Goal: Find specific page/section: Find specific page/section

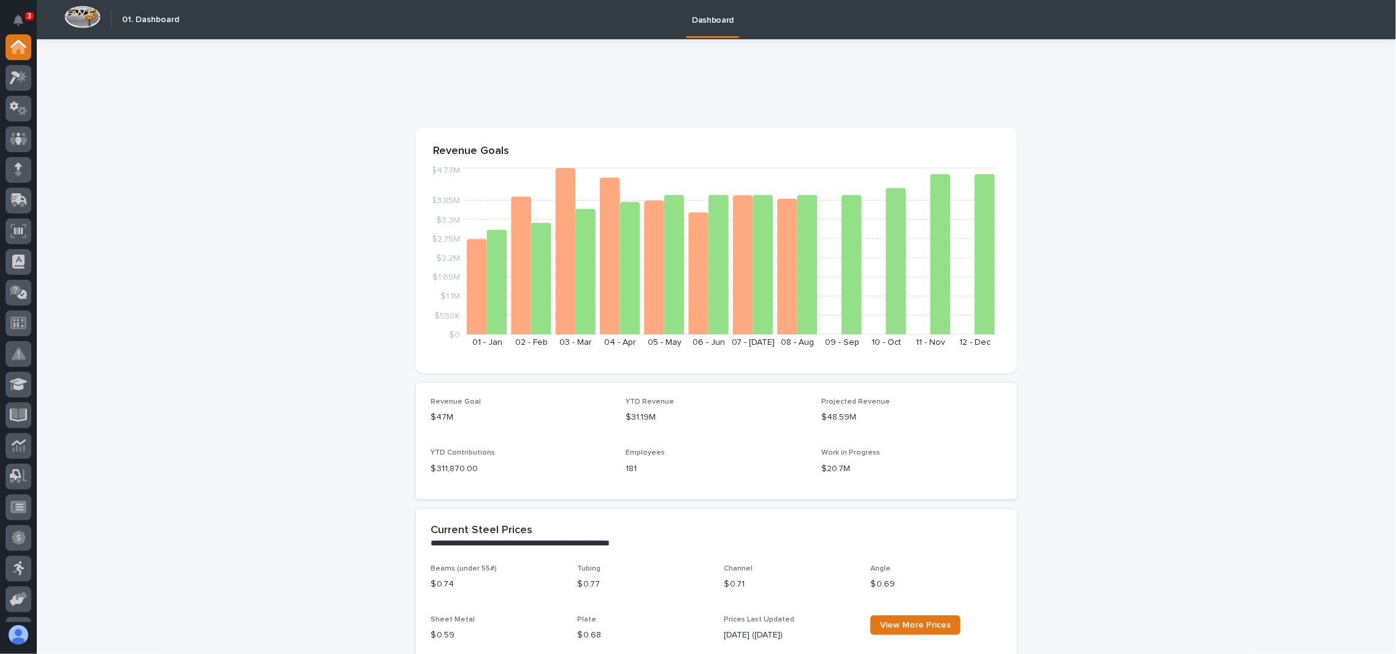
click at [32, 77] on div at bounding box center [18, 328] width 37 height 588
click at [25, 76] on icon at bounding box center [22, 76] width 10 height 12
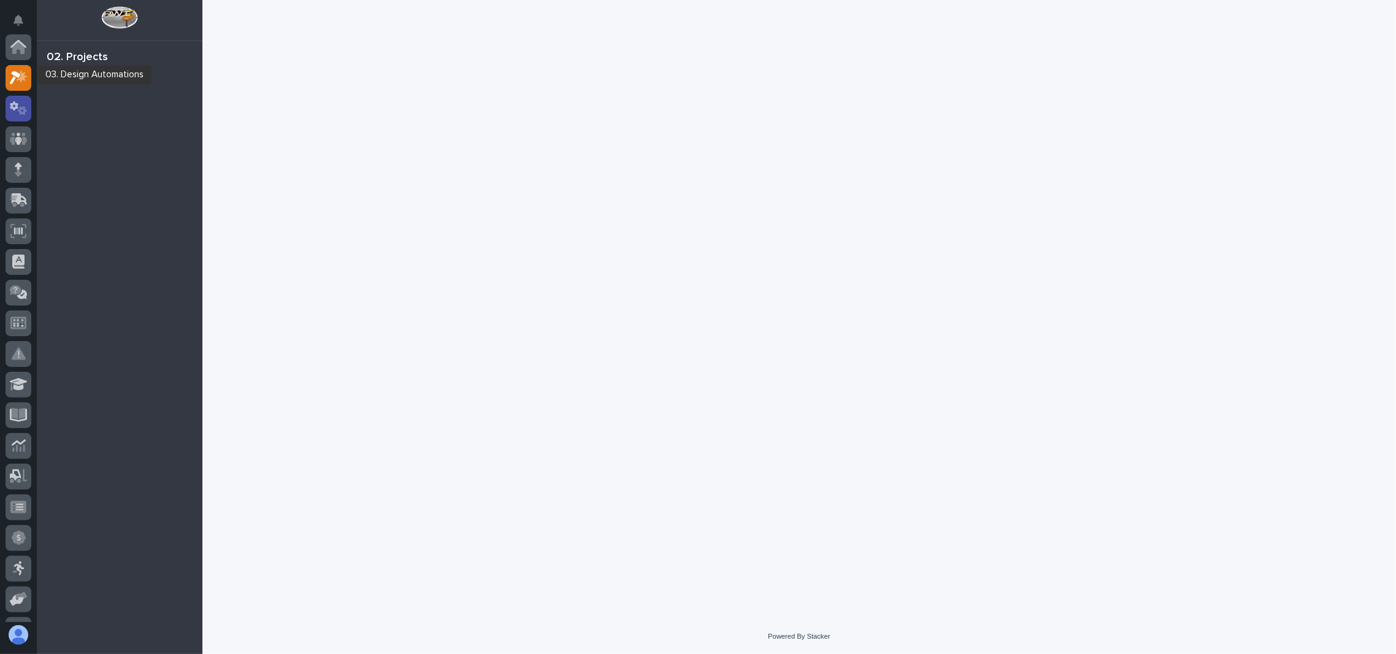
scroll to position [30, 0]
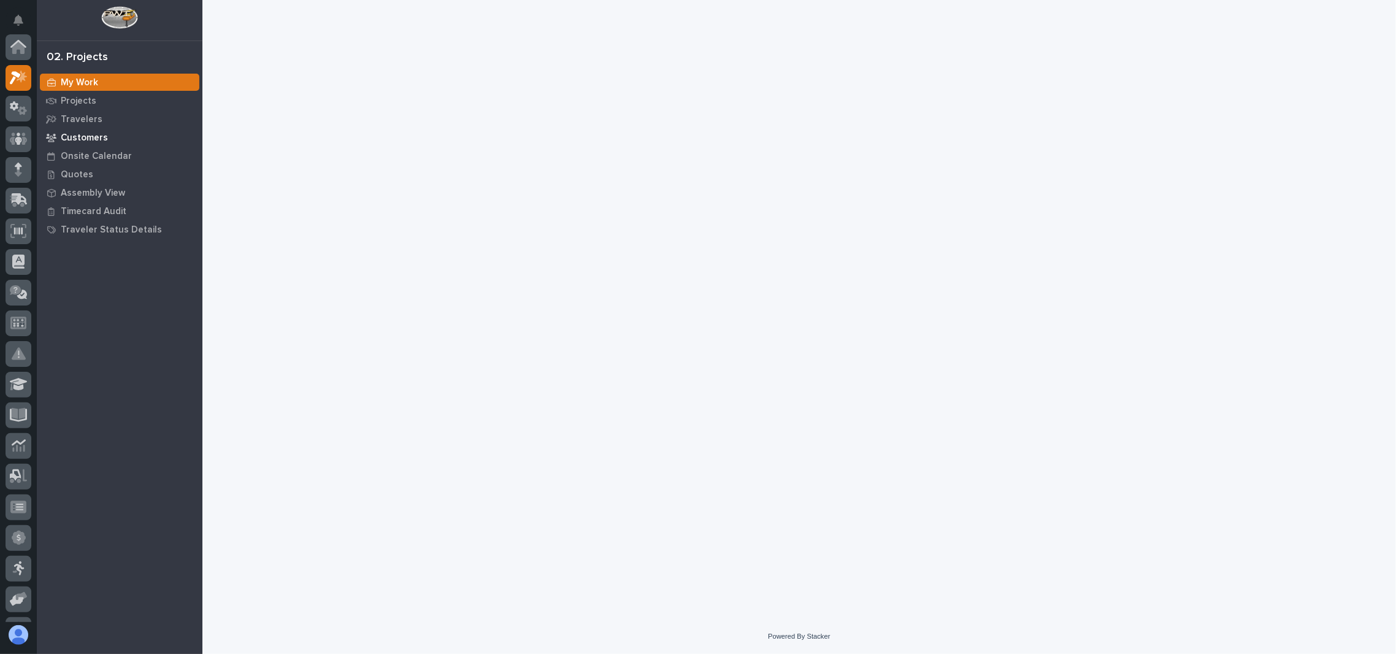
scroll to position [30, 0]
click at [72, 98] on p "Projects" at bounding box center [79, 101] width 36 height 11
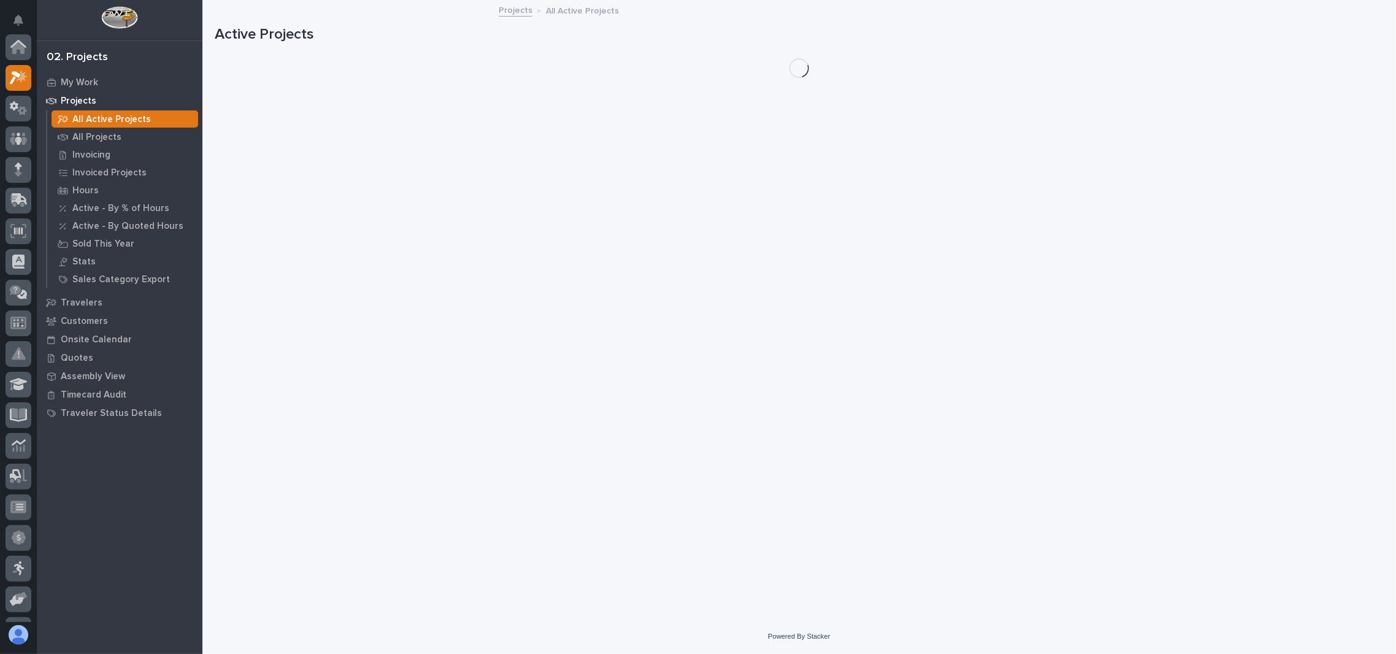
scroll to position [30, 0]
click at [104, 137] on p "All Projects" at bounding box center [96, 137] width 49 height 11
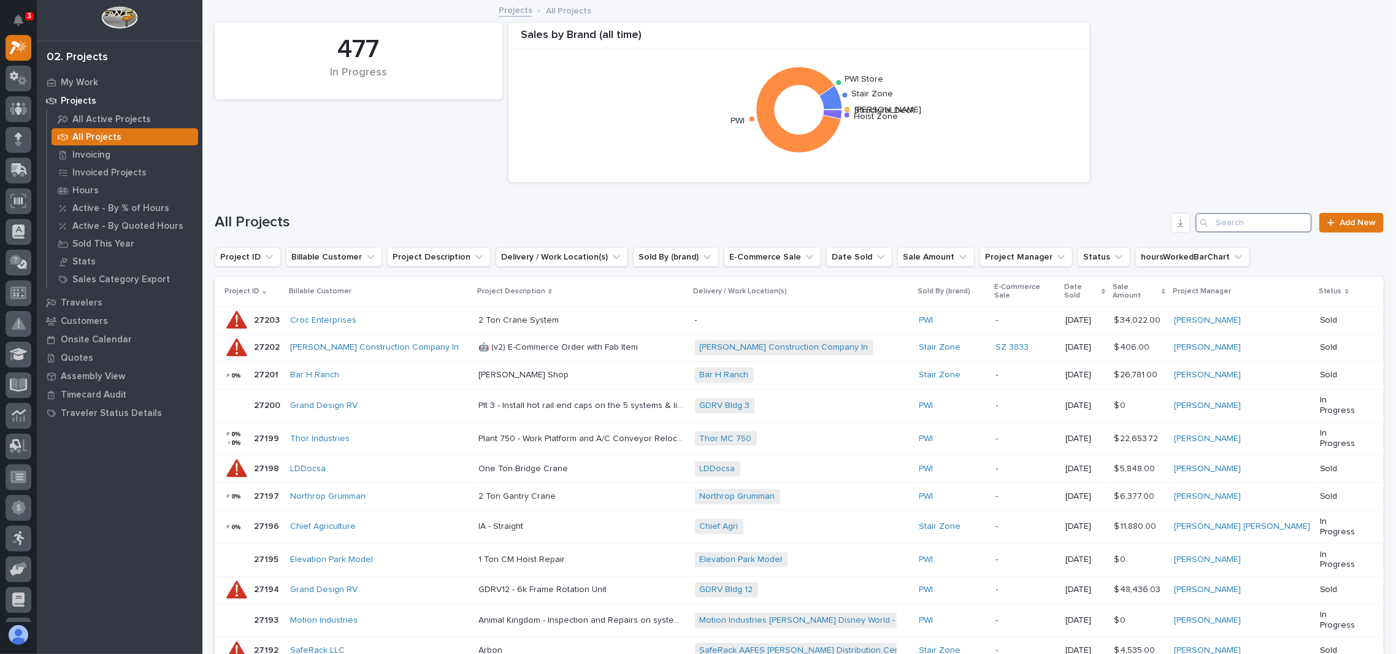
click at [1263, 225] on input "Search" at bounding box center [1254, 223] width 117 height 20
click at [90, 80] on p "My Work" at bounding box center [79, 82] width 37 height 11
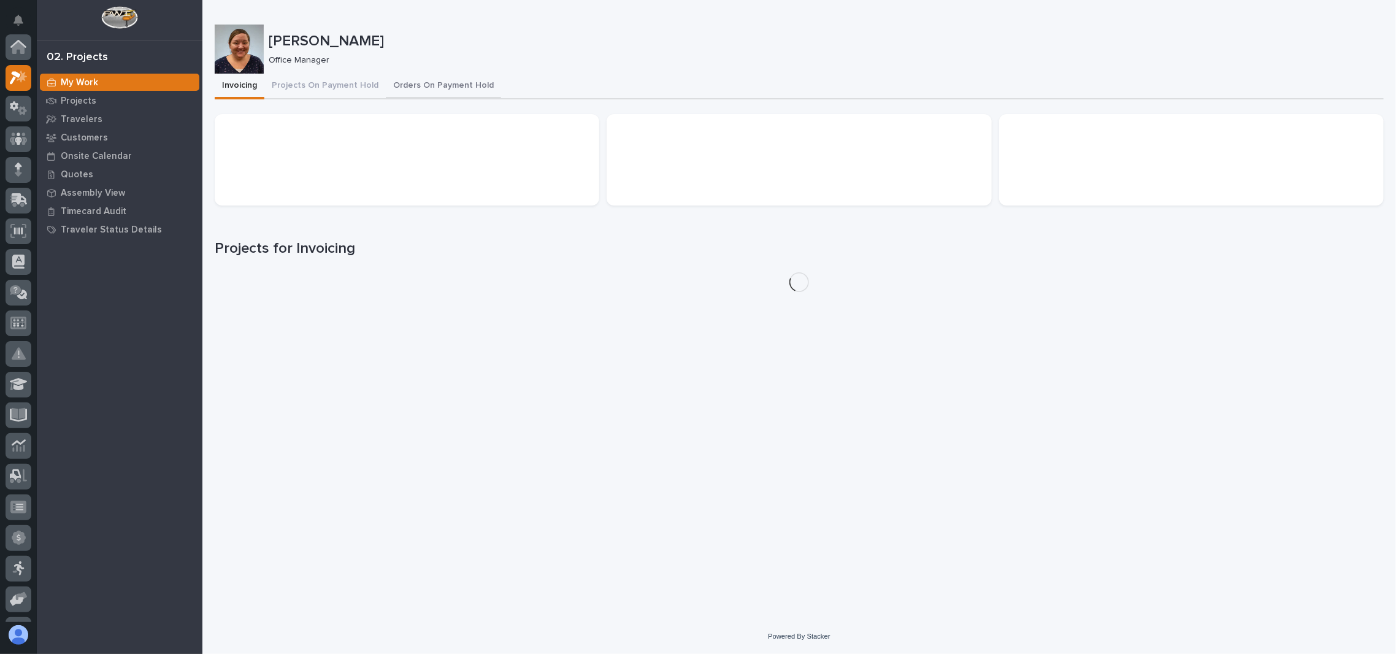
scroll to position [30, 0]
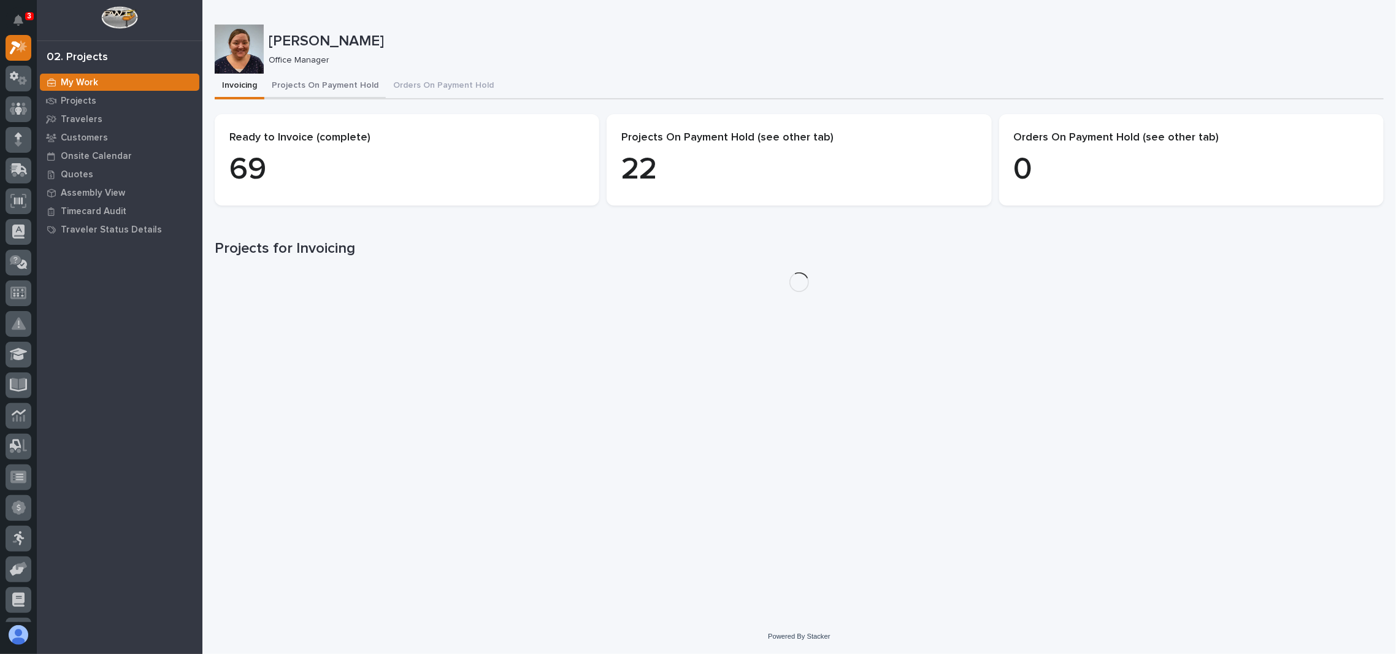
click at [332, 81] on button "Projects On Payment Hold" at bounding box center [324, 87] width 121 height 26
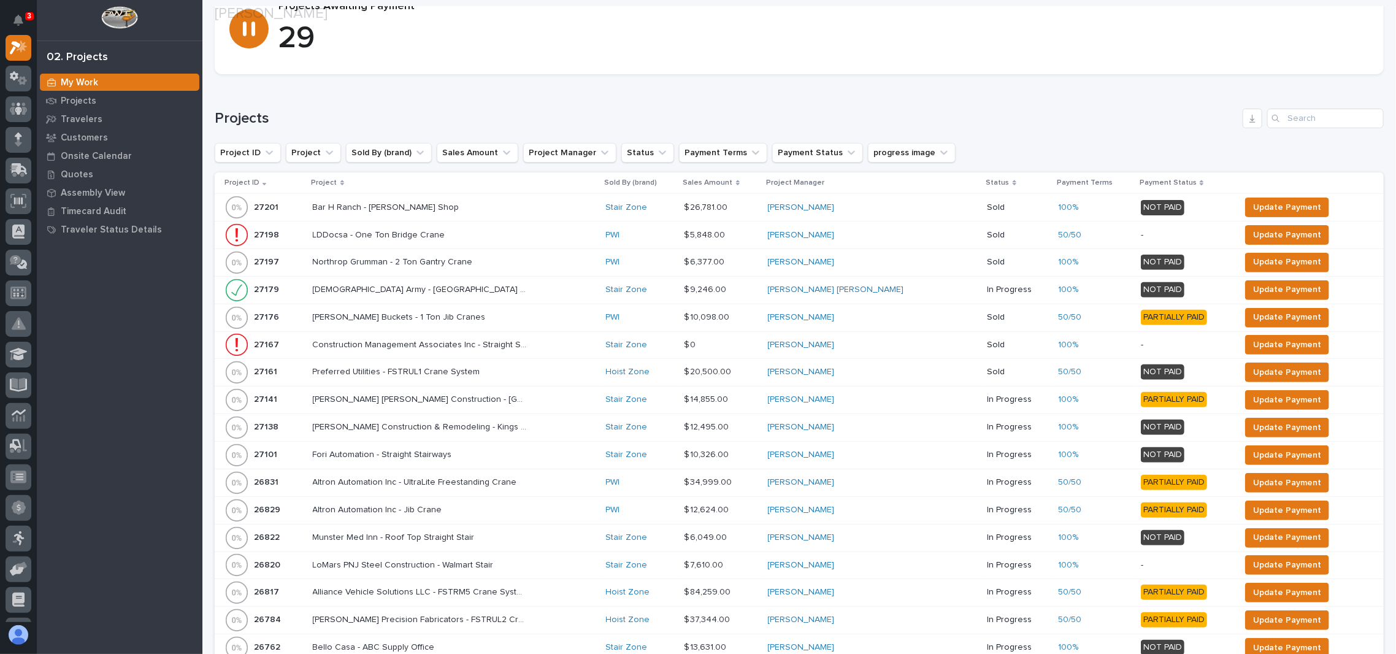
scroll to position [163, 0]
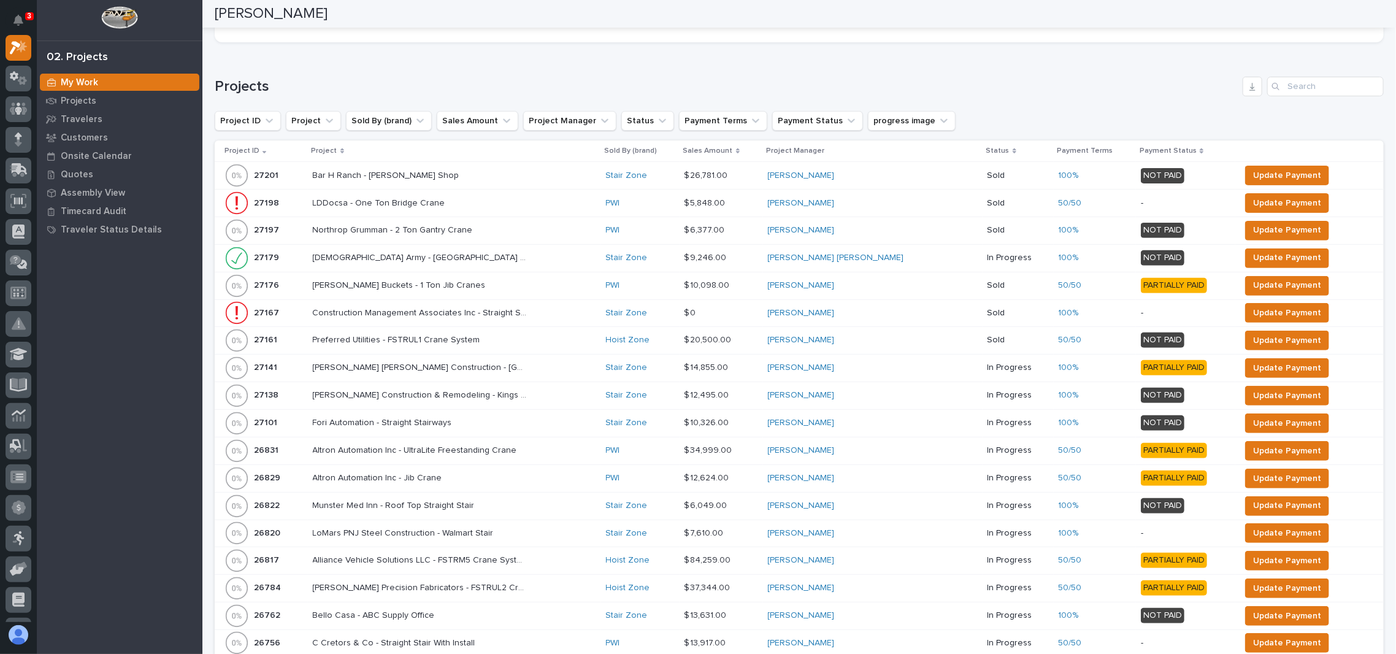
click at [337, 153] on p "Project" at bounding box center [325, 150] width 26 height 13
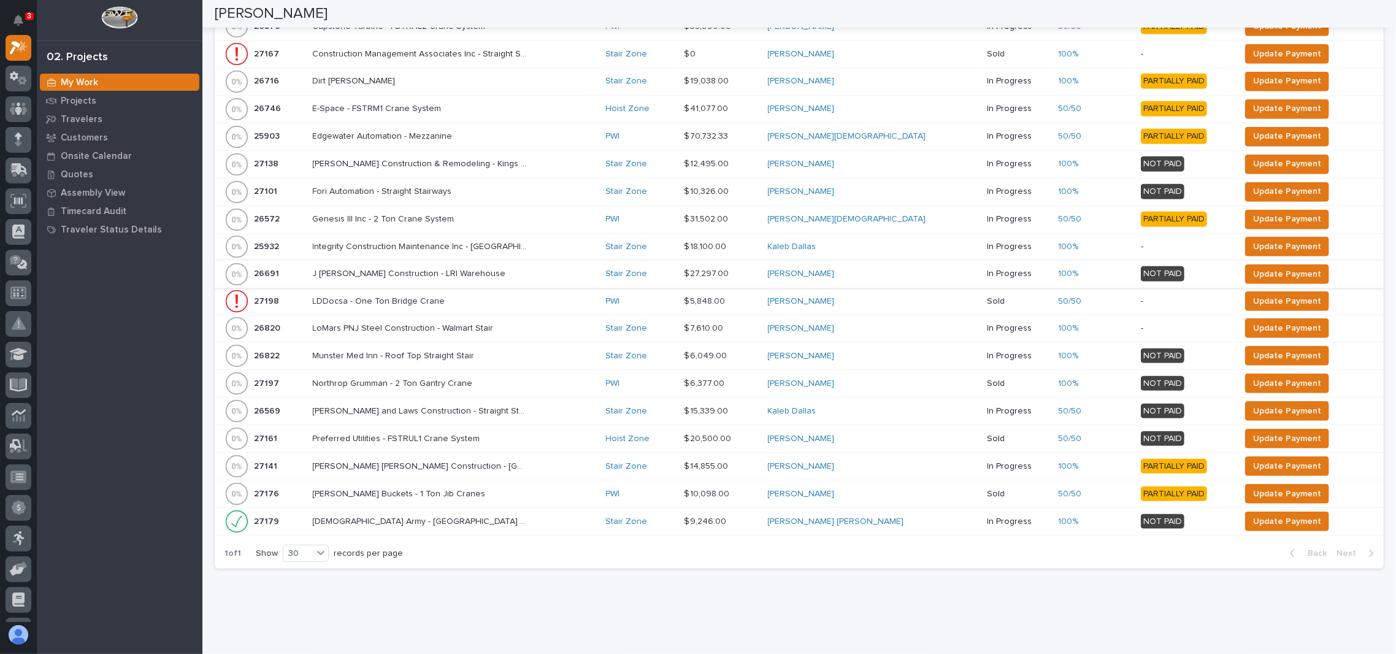
scroll to position [606, 0]
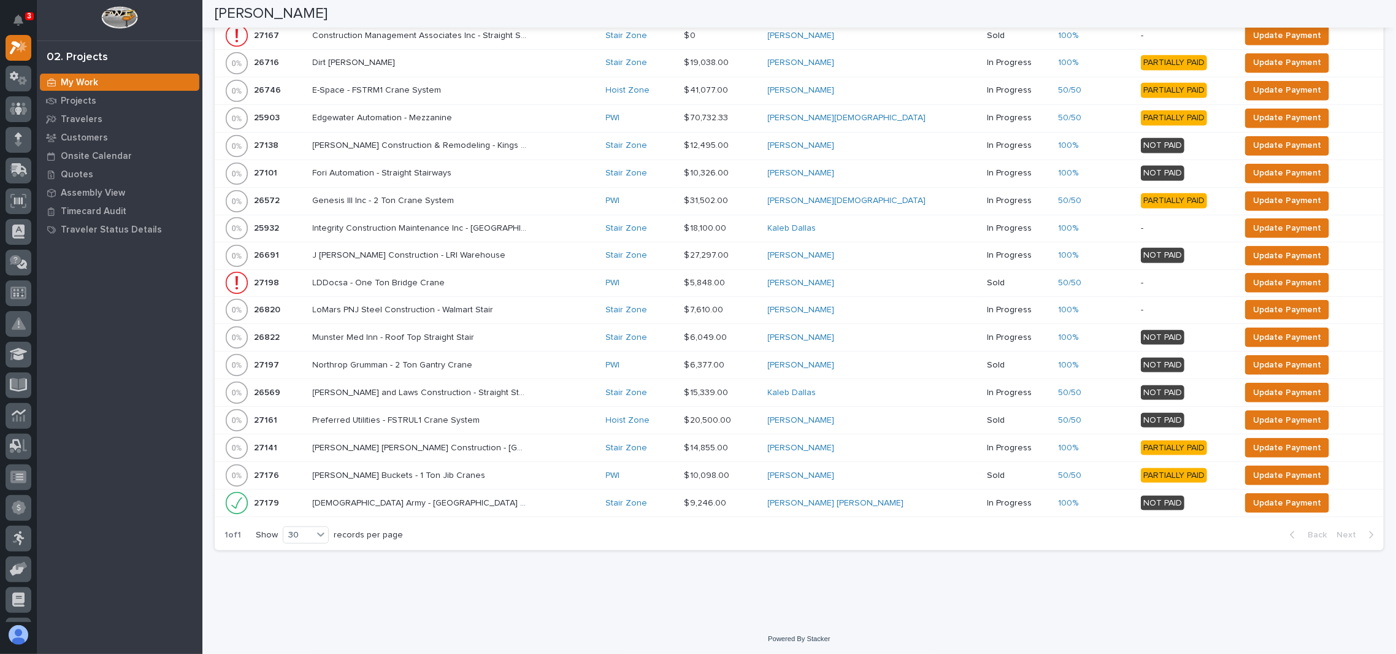
click at [592, 556] on div "Loading... Saving… Projects Project ID Project Sold By (brand) Sales Amount Pro…" at bounding box center [799, 84] width 1169 height 951
